Goal: Task Accomplishment & Management: Complete application form

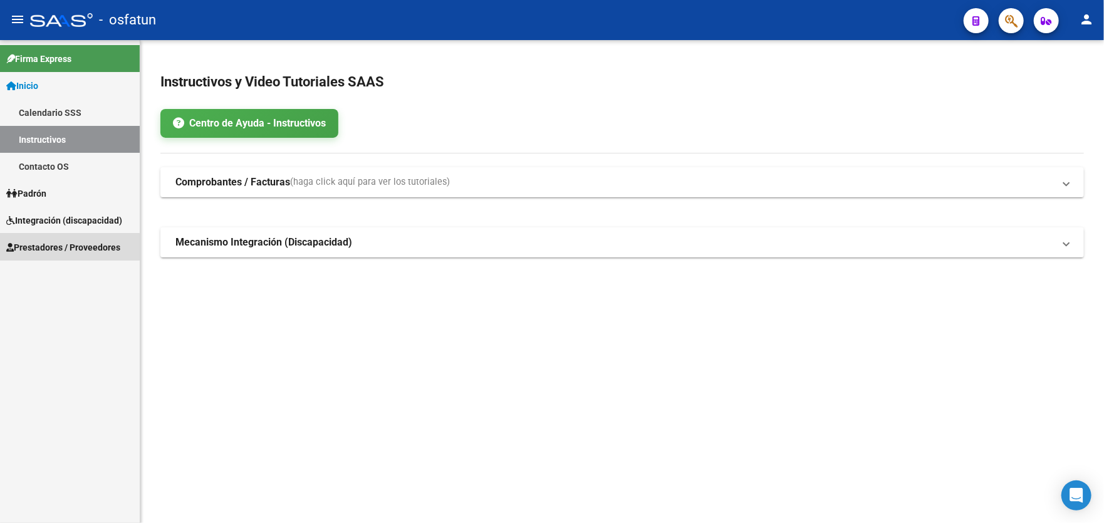
click at [65, 247] on span "Prestadores / Proveedores" at bounding box center [63, 248] width 114 height 14
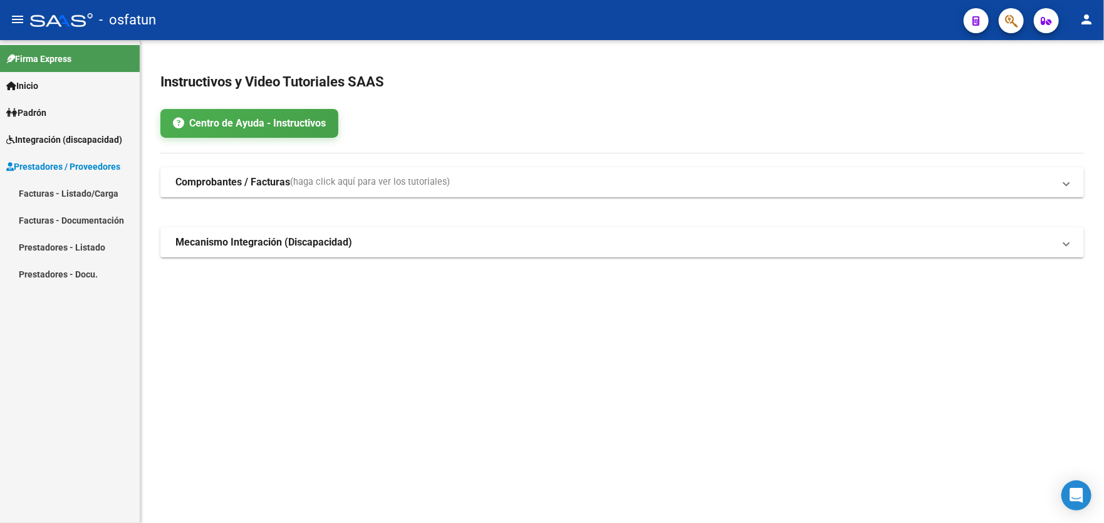
click at [50, 190] on link "Facturas - Listado/Carga" at bounding box center [70, 193] width 140 height 27
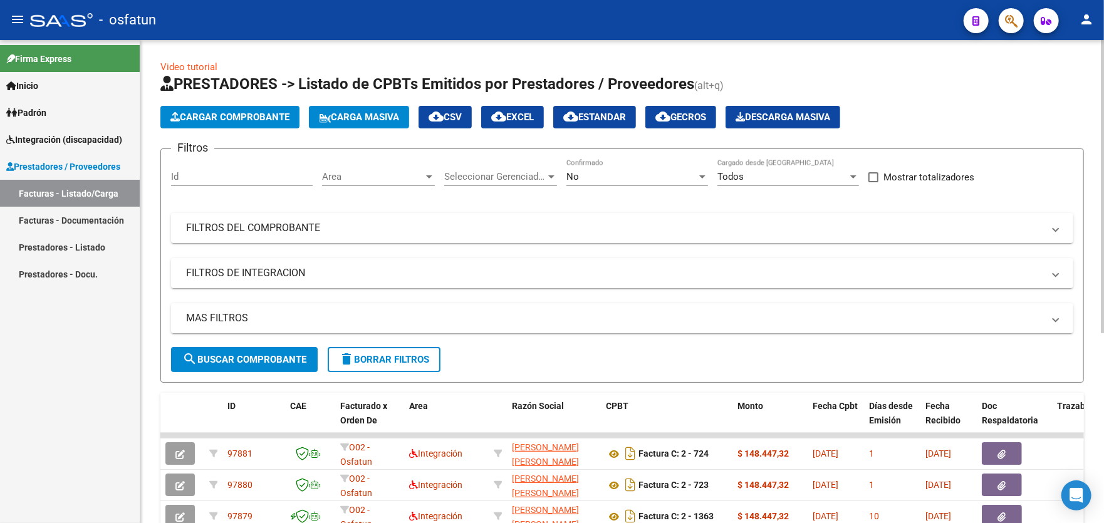
click at [240, 118] on span "Cargar Comprobante" at bounding box center [229, 117] width 119 height 11
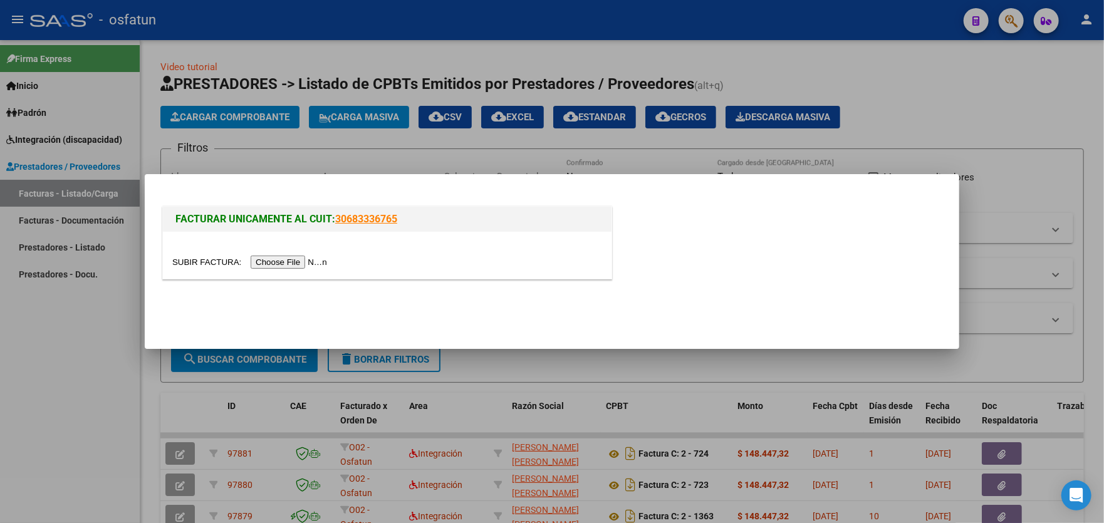
click at [279, 261] on input "file" at bounding box center [251, 262] width 159 height 13
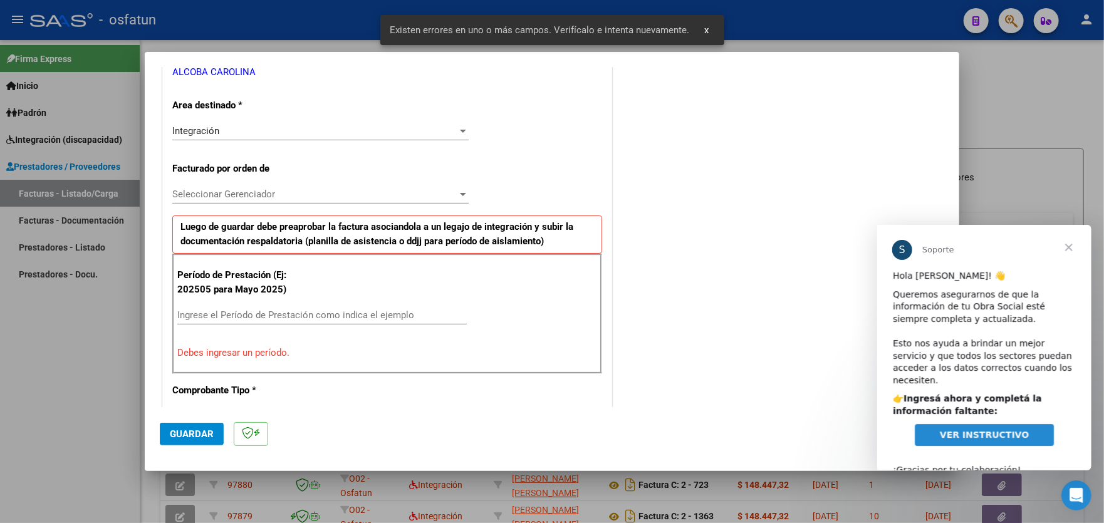
scroll to position [266, 0]
click at [304, 190] on span "Seleccionar Gerenciador" at bounding box center [314, 192] width 285 height 11
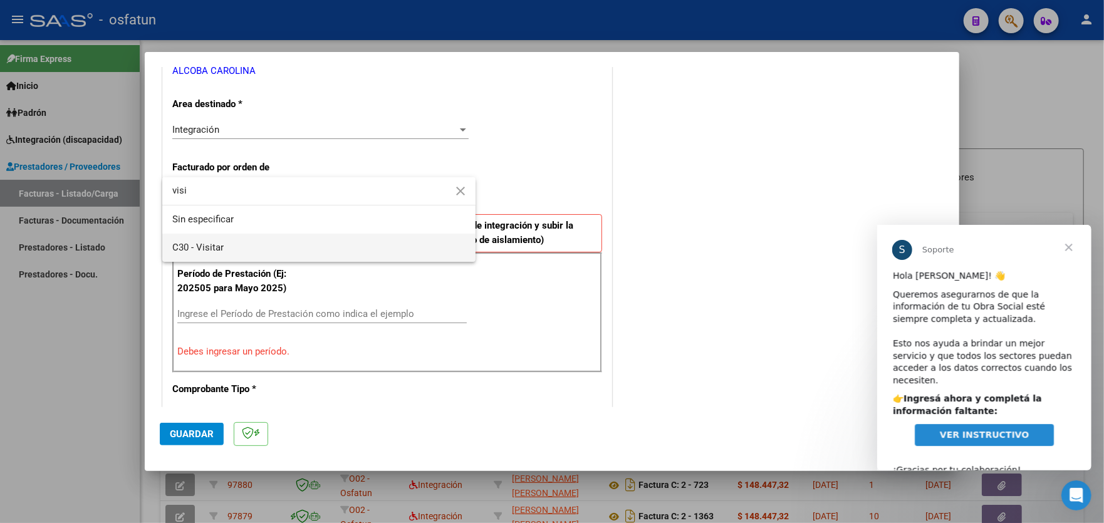
type input "visi"
click at [281, 254] on span "C30 - Visitar" at bounding box center [318, 248] width 293 height 28
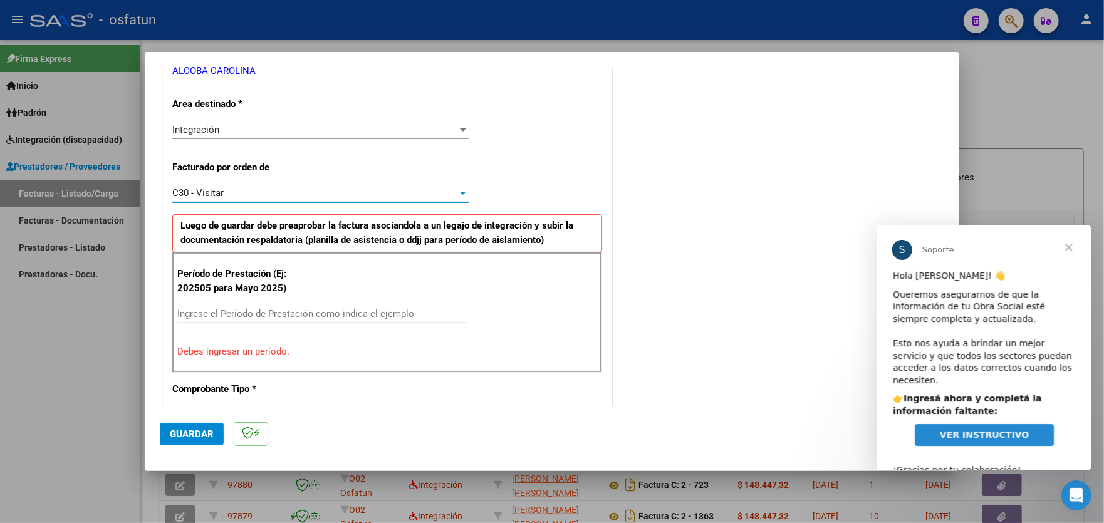
click at [284, 304] on div "Ingrese el Período de Prestación como indica el ejemplo" at bounding box center [321, 313] width 289 height 19
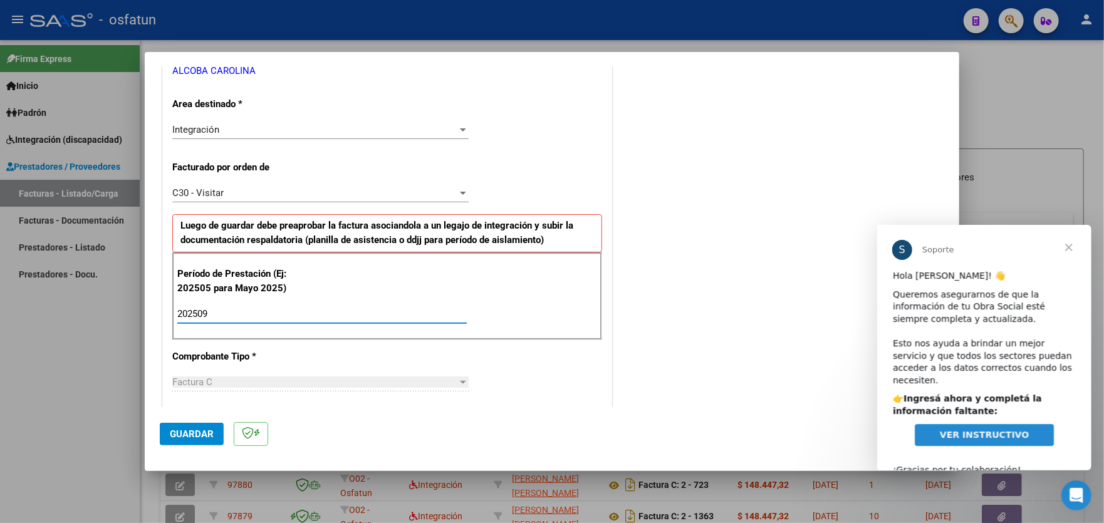
type input "202509"
click at [190, 434] on span "Guardar" at bounding box center [192, 434] width 44 height 11
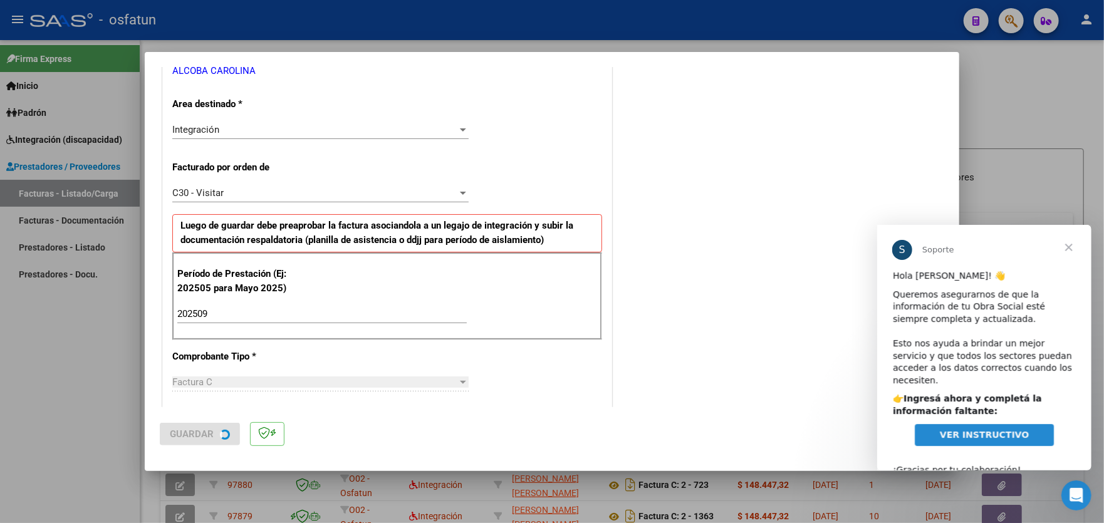
scroll to position [0, 0]
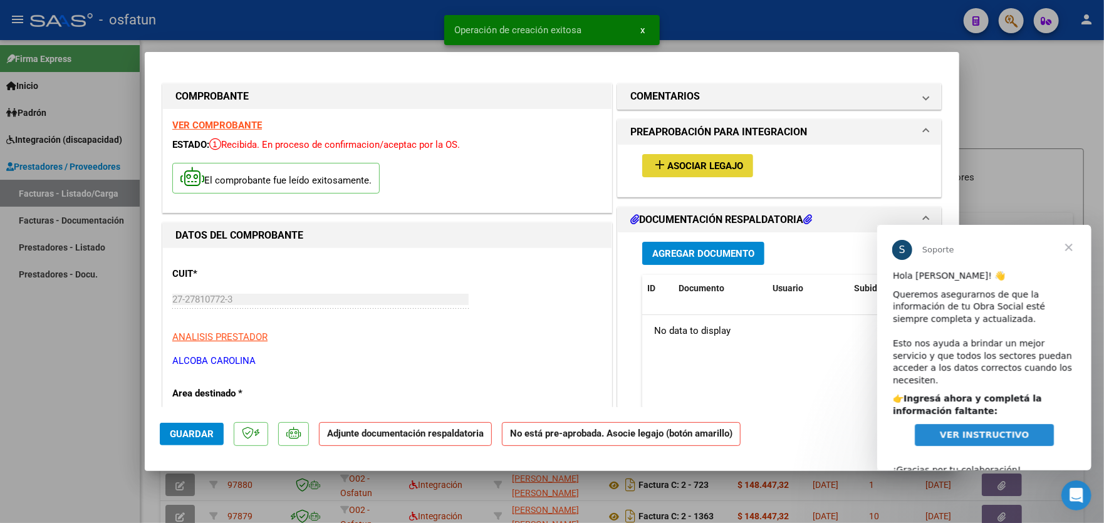
click at [703, 164] on span "Asociar Legajo" at bounding box center [705, 165] width 76 height 11
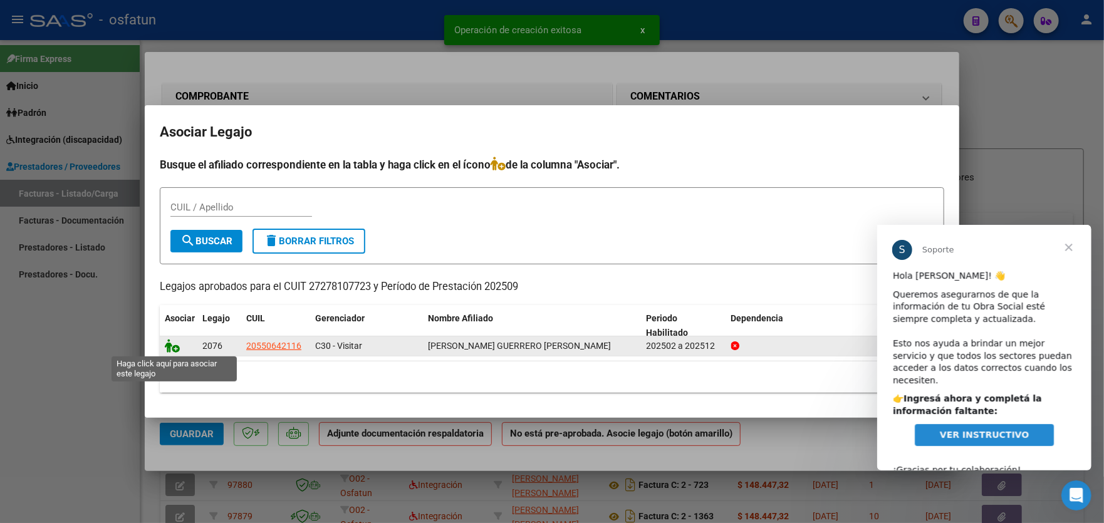
click at [174, 349] on icon at bounding box center [172, 346] width 15 height 14
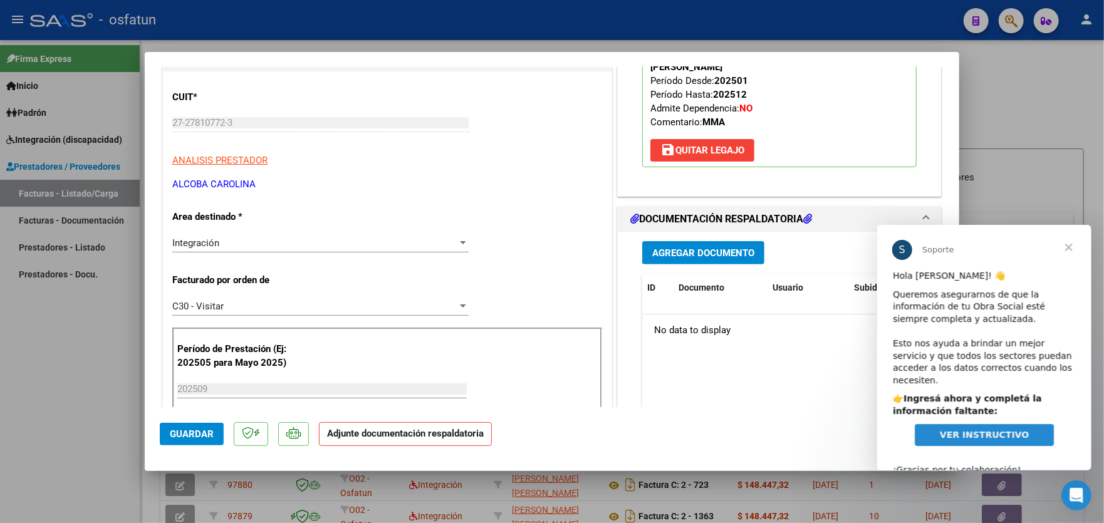
scroll to position [188, 0]
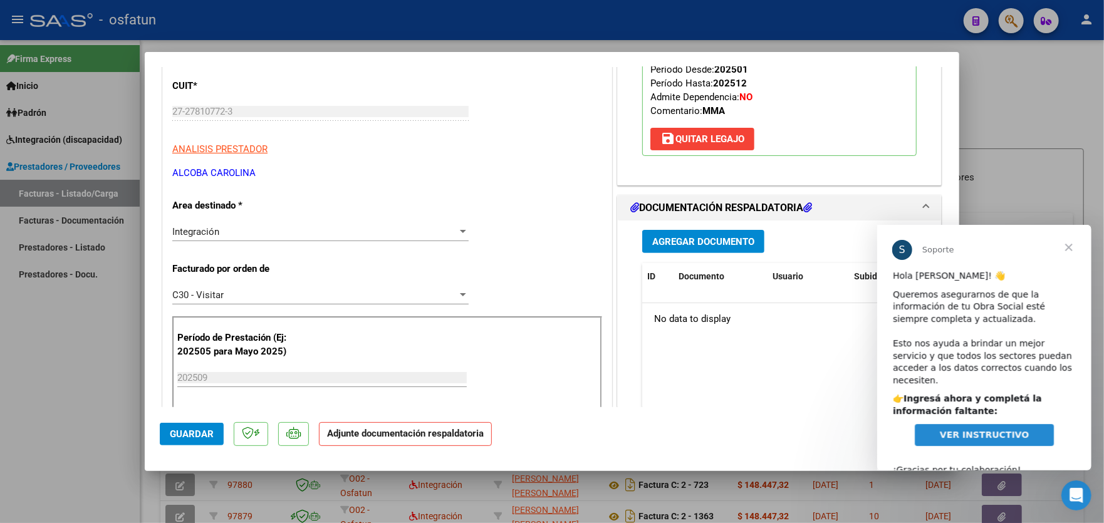
click at [705, 241] on span "Agregar Documento" at bounding box center [703, 241] width 102 height 11
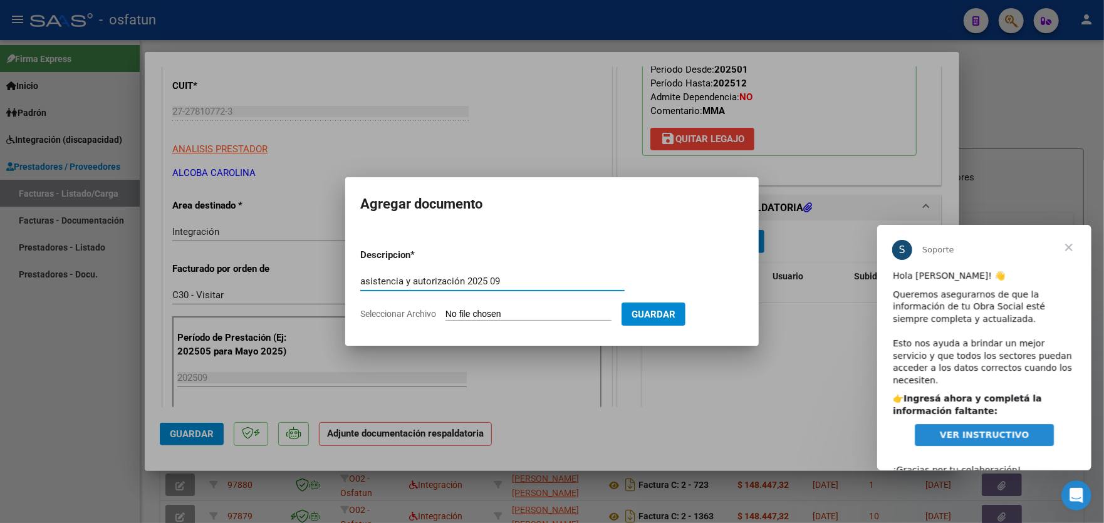
type input "asistencia y autorización 2025 09"
click at [591, 308] on app-file-uploader "Seleccionar Archivo" at bounding box center [490, 313] width 261 height 11
click at [501, 315] on input "Seleccionar Archivo" at bounding box center [528, 315] width 166 height 12
type input "C:\fakepath\facturacion [PERSON_NAME] Guerrero modulo maestra.pdf"
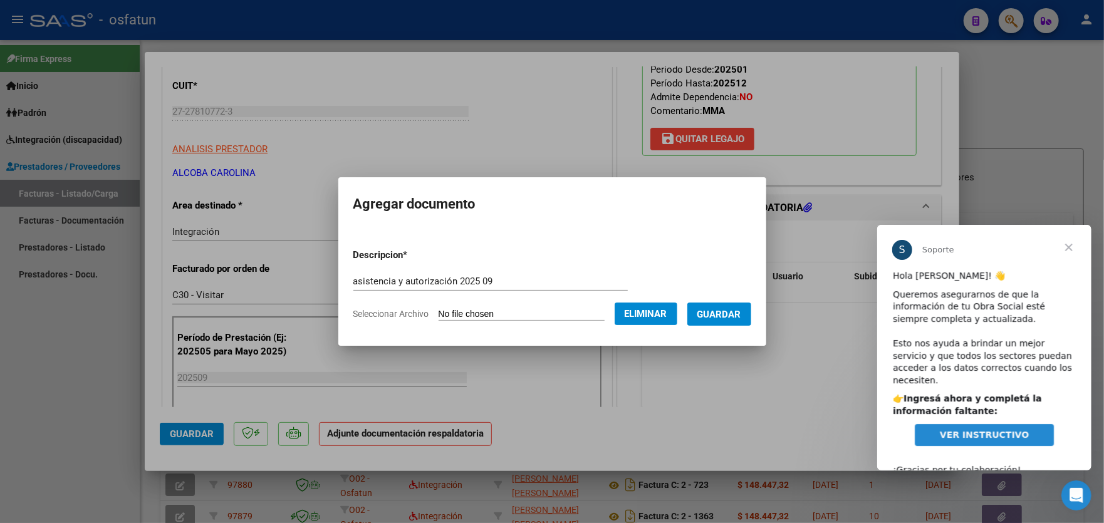
click at [725, 319] on span "Guardar" at bounding box center [719, 314] width 44 height 11
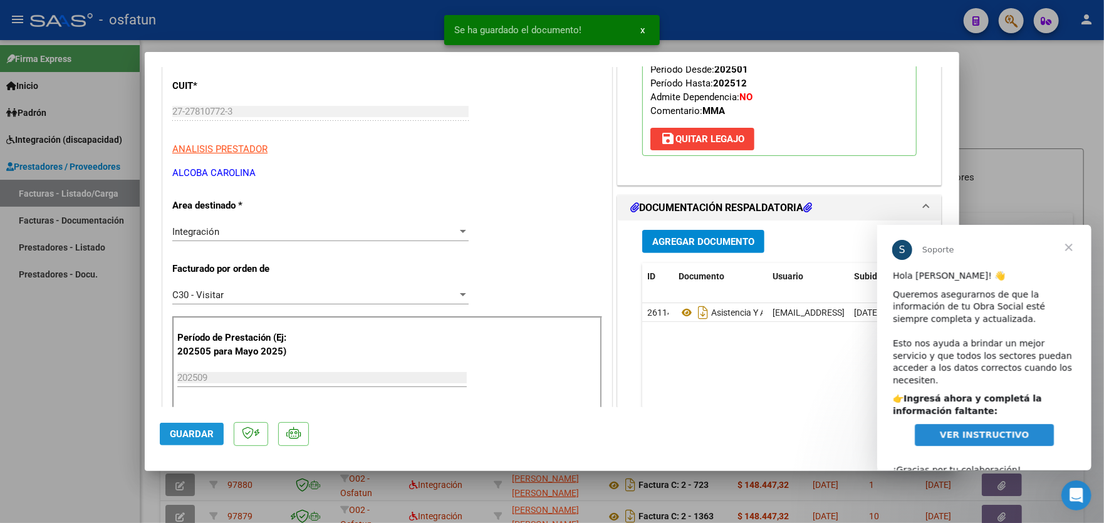
click at [189, 433] on span "Guardar" at bounding box center [192, 434] width 44 height 11
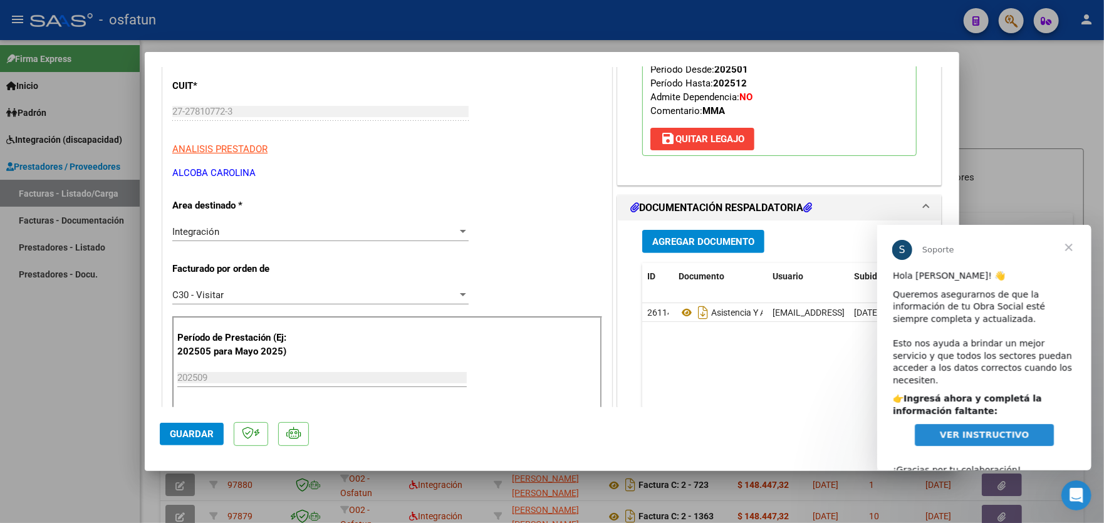
click at [58, 338] on div at bounding box center [552, 261] width 1104 height 523
type input "$ 0,00"
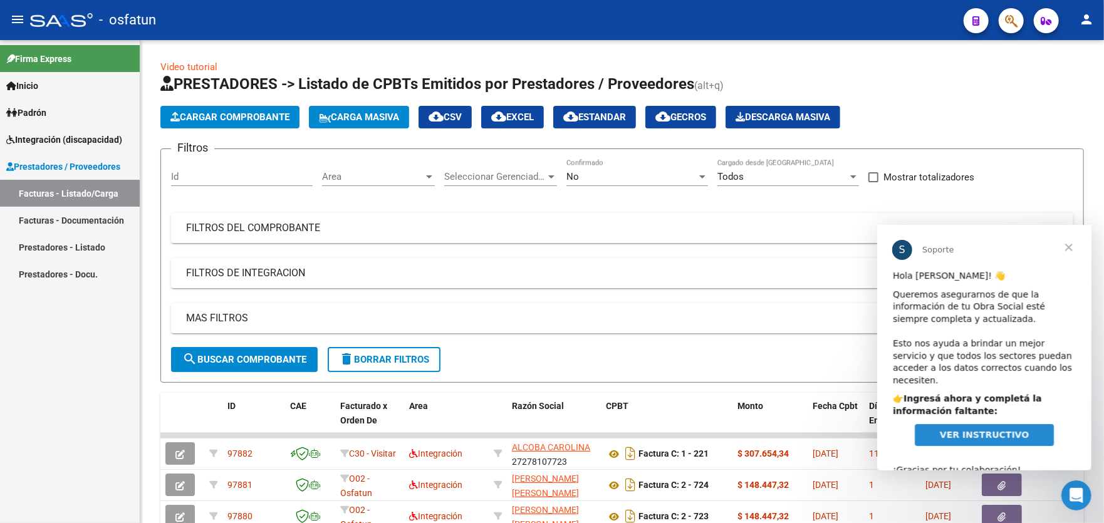
click at [1071, 249] on span "Cerrar" at bounding box center [1068, 246] width 45 height 45
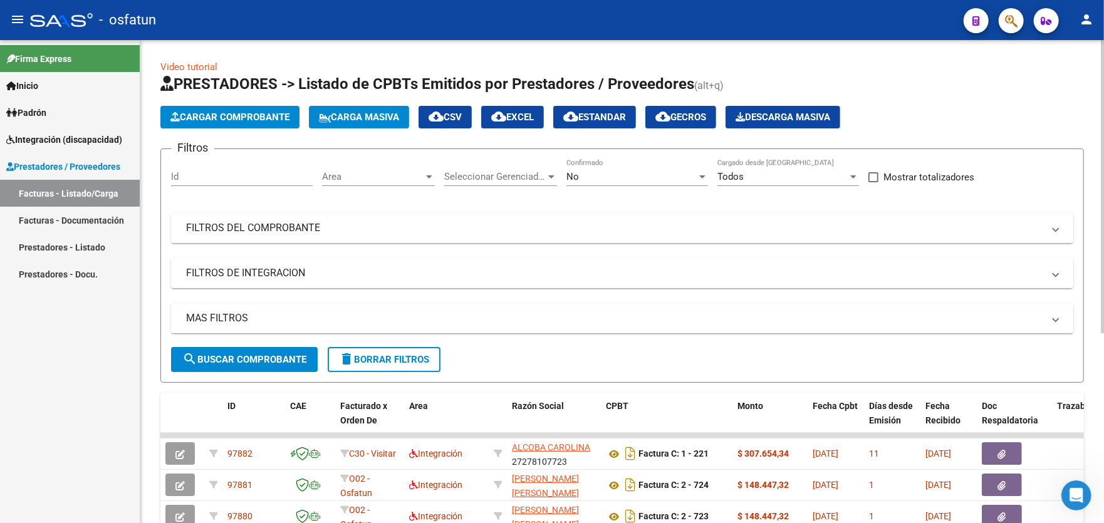
click at [220, 117] on span "Cargar Comprobante" at bounding box center [229, 117] width 119 height 11
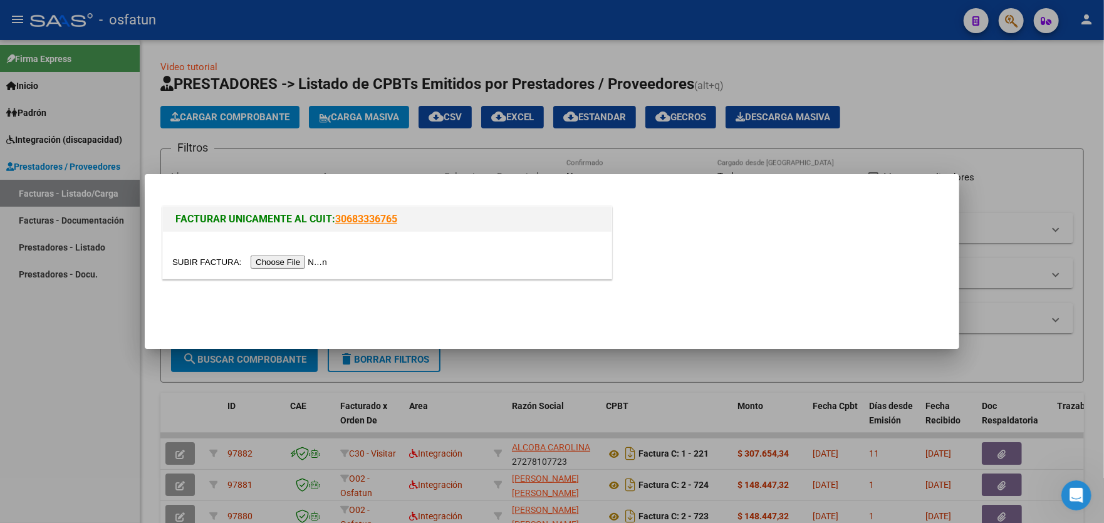
click at [301, 262] on input "file" at bounding box center [251, 262] width 159 height 13
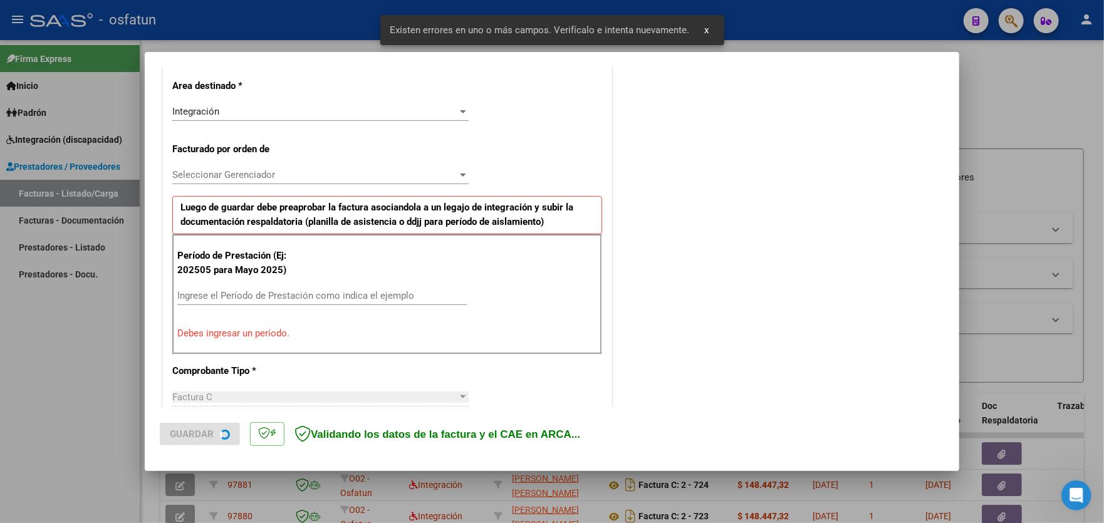
scroll to position [328, 0]
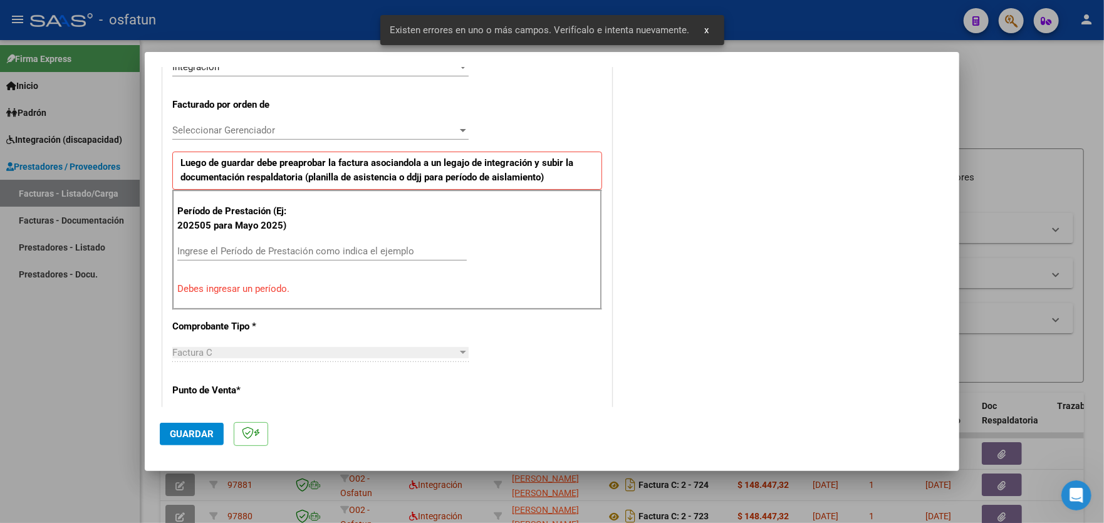
click at [292, 126] on span "Seleccionar Gerenciador" at bounding box center [314, 130] width 285 height 11
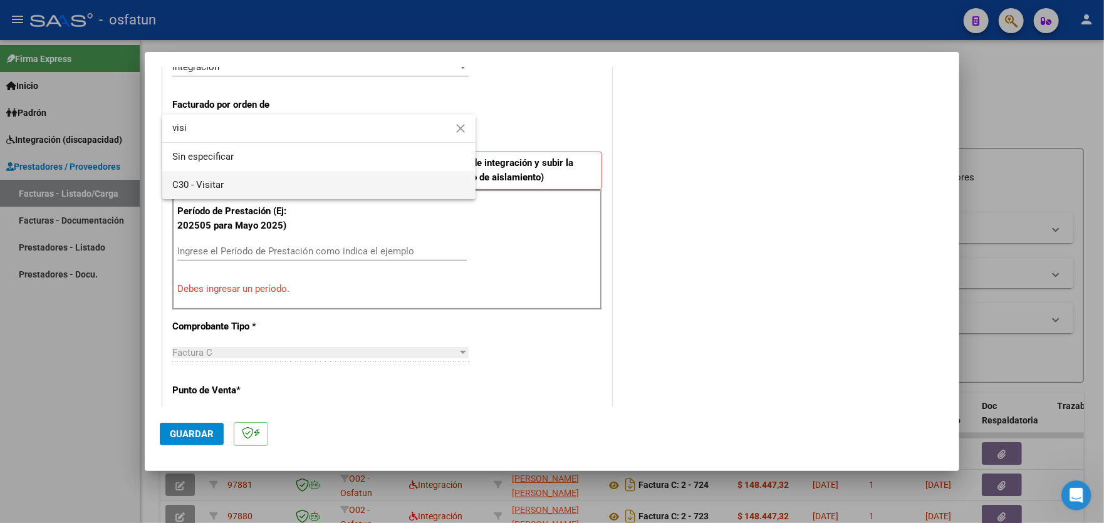
type input "visi"
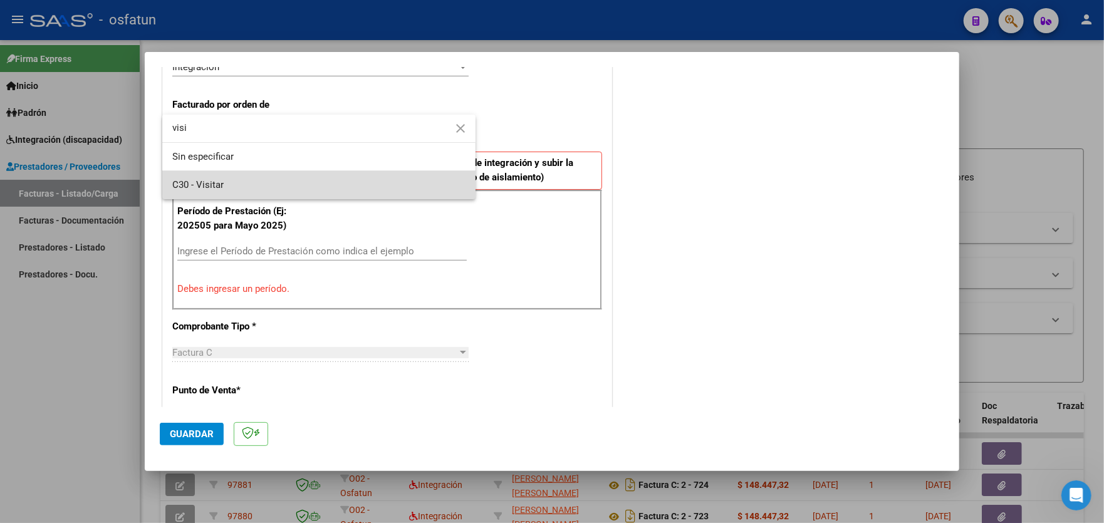
click at [254, 184] on span "C30 - Visitar" at bounding box center [318, 185] width 293 height 28
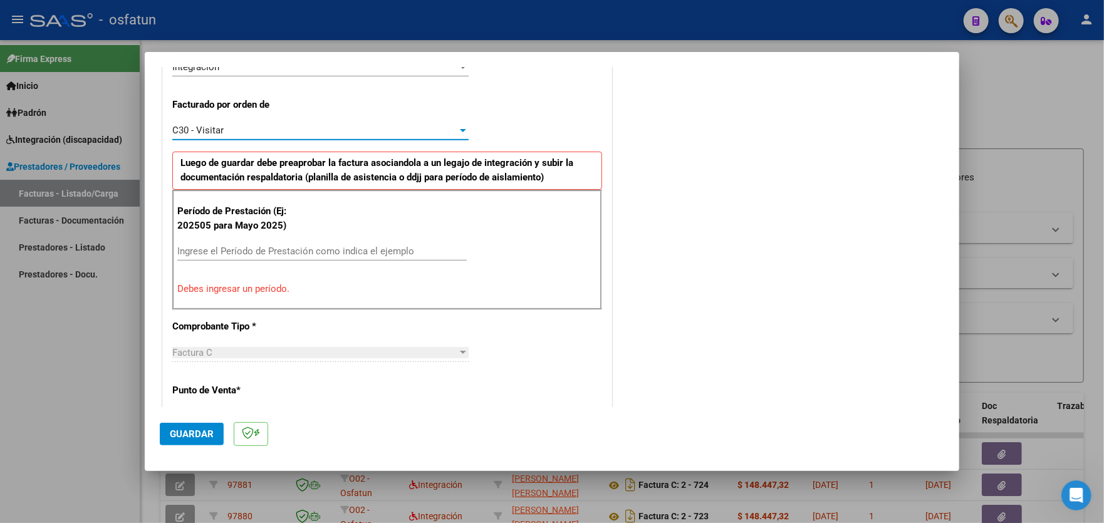
click at [297, 246] on input "Ingrese el Período de Prestación como indica el ejemplo" at bounding box center [321, 251] width 289 height 11
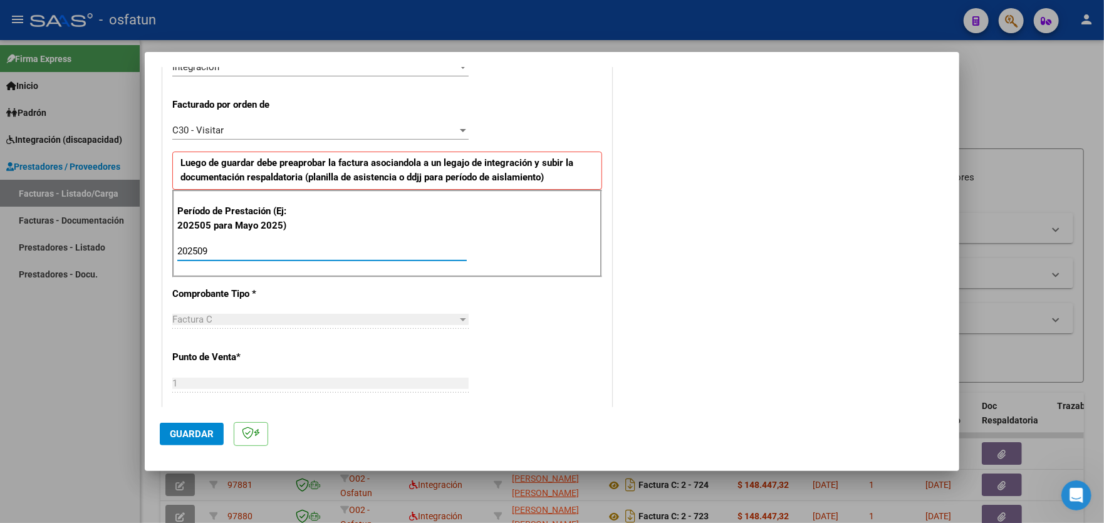
type input "202509"
click at [187, 434] on span "Guardar" at bounding box center [192, 434] width 44 height 11
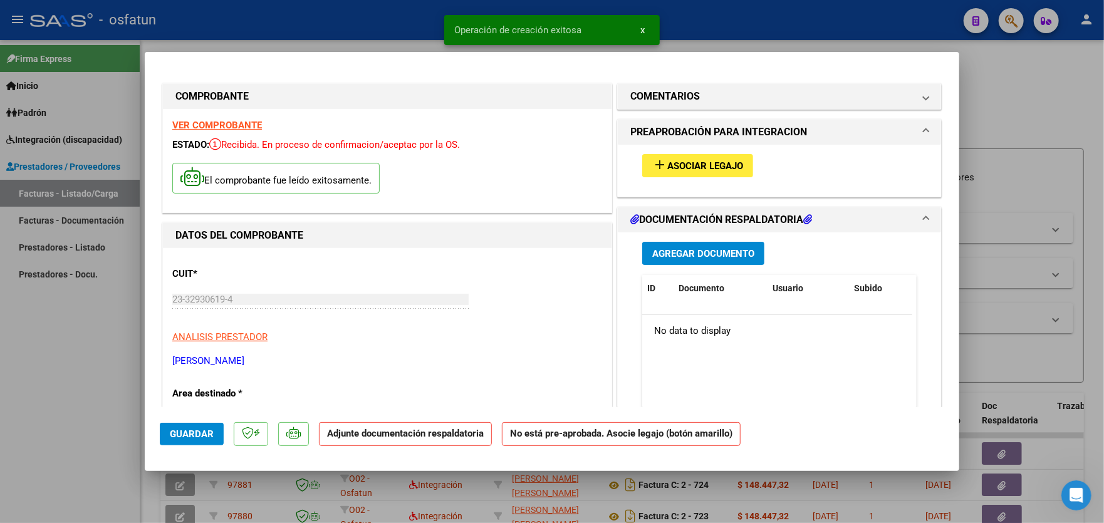
click at [704, 161] on span "Asociar Legajo" at bounding box center [705, 165] width 76 height 11
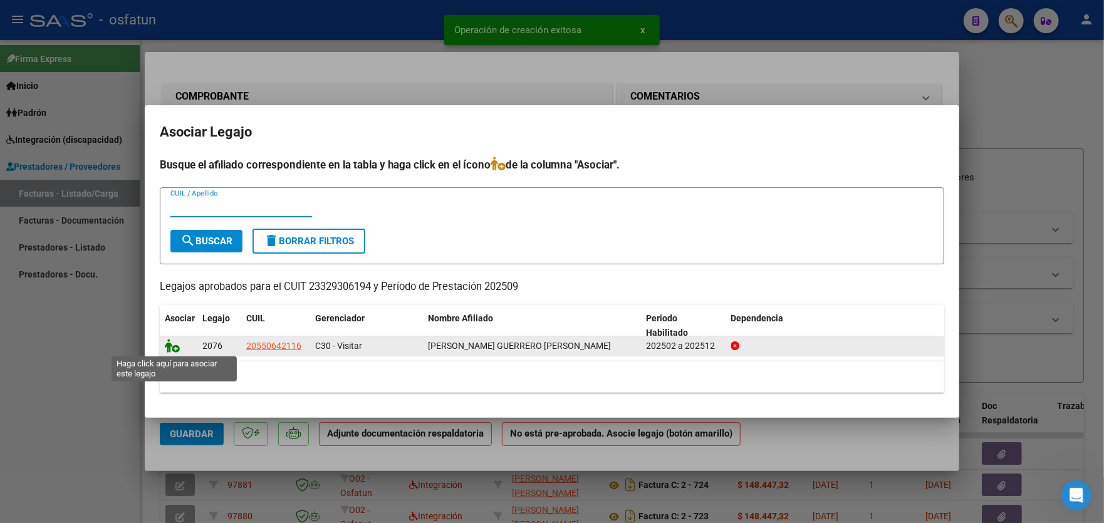
click at [174, 348] on icon at bounding box center [172, 346] width 15 height 14
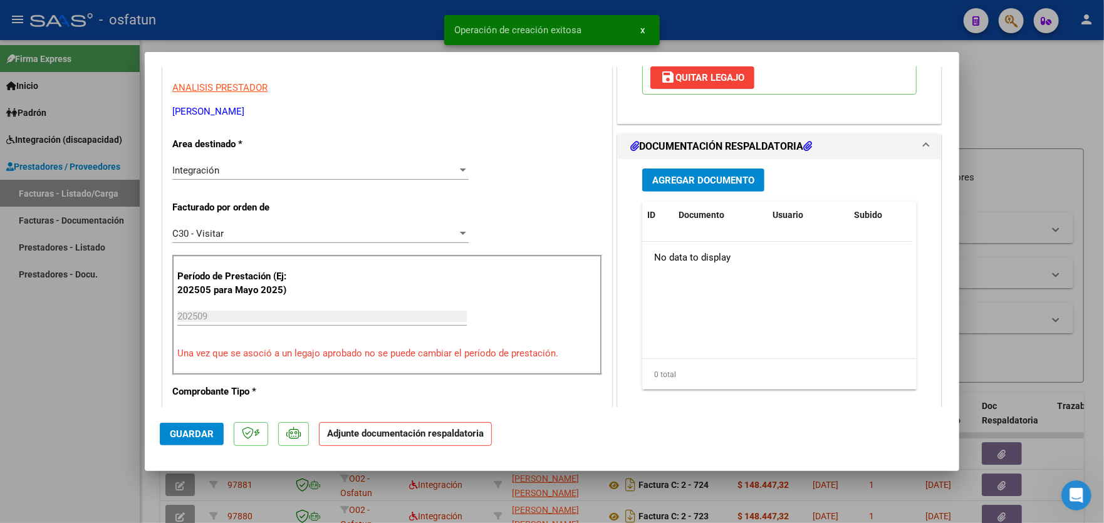
scroll to position [251, 0]
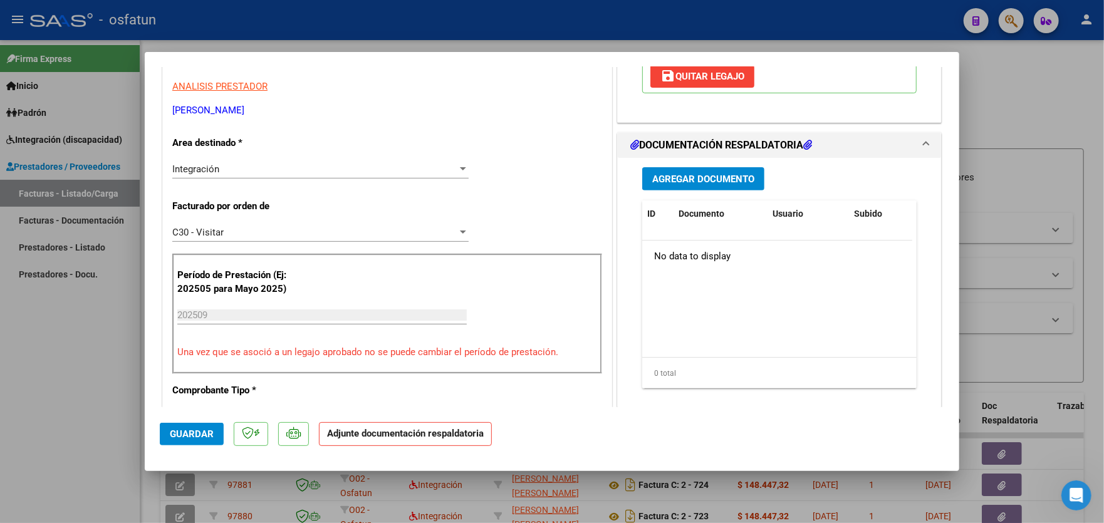
click at [710, 177] on span "Agregar Documento" at bounding box center [703, 179] width 102 height 11
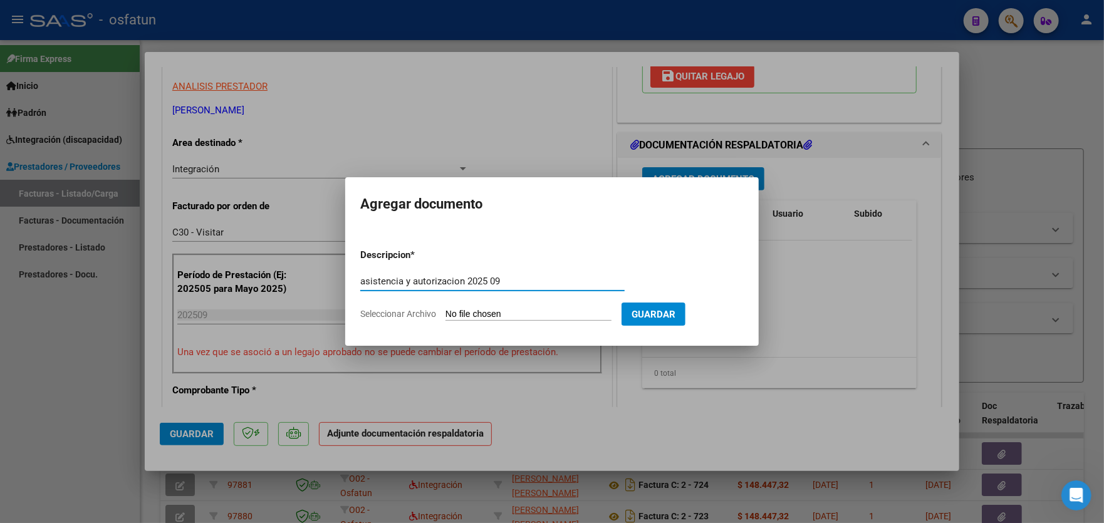
type input "asistencia y autorizacion 2025 09"
click at [557, 311] on input "Seleccionar Archivo" at bounding box center [528, 315] width 166 height 12
type input "C:\fakepath\[PERSON_NAME].PSICOLOGIA.23329396194..pdf"
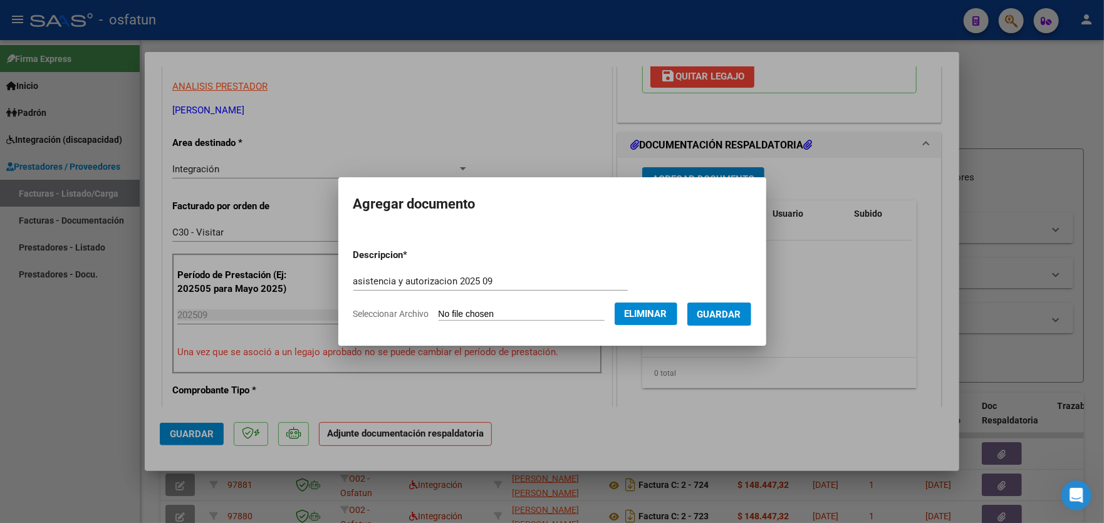
click at [722, 320] on button "Guardar" at bounding box center [719, 314] width 64 height 23
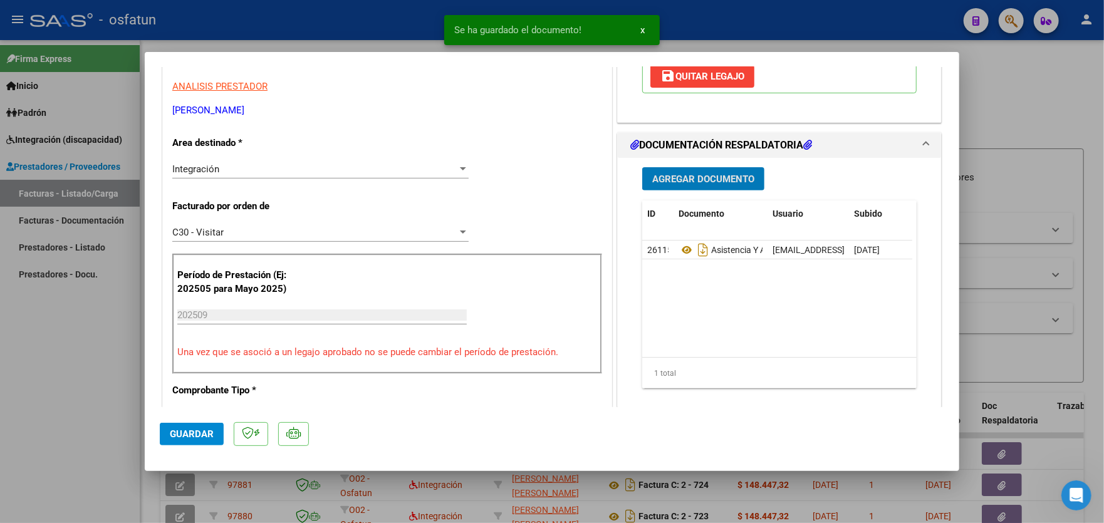
click at [178, 430] on span "Guardar" at bounding box center [192, 434] width 44 height 11
click at [43, 366] on div at bounding box center [552, 261] width 1104 height 523
type input "$ 0,00"
